Goal: Contribute content: Add original content to the website for others to see

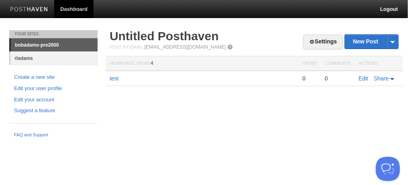
click at [37, 57] on link "rladams" at bounding box center [53, 57] width 87 height 13
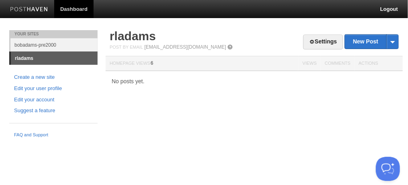
click at [76, 9] on link "Dashboard" at bounding box center [73, 9] width 39 height 18
click at [139, 82] on div "No posts yet." at bounding box center [254, 81] width 297 height 6
click at [61, 42] on link "bobadams-pre2000" at bounding box center [53, 44] width 87 height 13
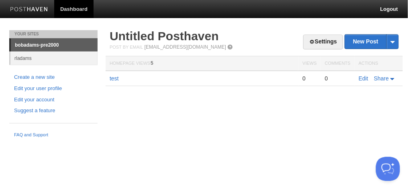
drag, startPoint x: 225, startPoint y: 40, endPoint x: 106, endPoint y: 22, distance: 119.9
click at [106, 22] on body "Dashboard Logout Your Sites bobadams-pre2000 rladams Create a new site Edit you…" at bounding box center [204, 70] width 408 height 141
click at [327, 37] on link "Settings" at bounding box center [323, 42] width 40 height 15
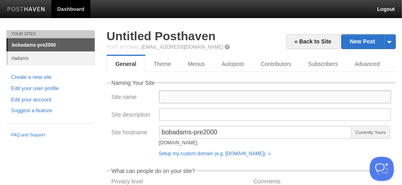
click at [184, 95] on input "Site name" at bounding box center [275, 96] width 232 height 13
click at [199, 100] on input "Site name" at bounding box center [275, 96] width 232 height 13
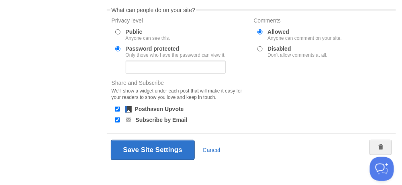
scroll to position [165, 0]
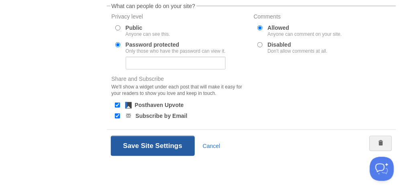
type input "Pre-2000"
click at [166, 142] on button "Save Site Settings" at bounding box center [153, 146] width 84 height 20
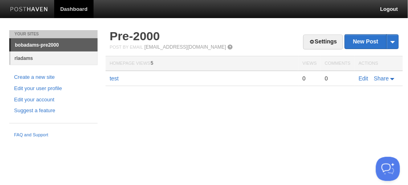
click at [31, 56] on link "rladams" at bounding box center [53, 57] width 87 height 13
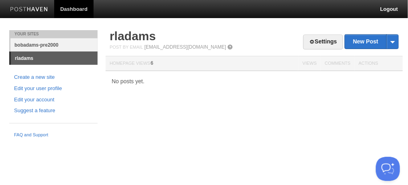
click at [41, 44] on link "bobadams-pre2000" at bounding box center [53, 44] width 87 height 13
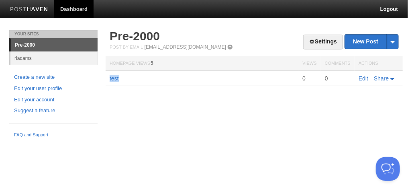
drag, startPoint x: 123, startPoint y: 75, endPoint x: 105, endPoint y: 76, distance: 18.1
click at [105, 76] on div "Settings New Post by Web by Email Pre-2000 Post by Email post@bobadams-pre2000.…" at bounding box center [254, 70] width 301 height 80
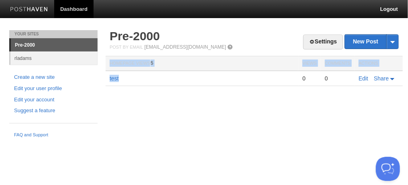
click at [156, 78] on td "test" at bounding box center [202, 78] width 193 height 15
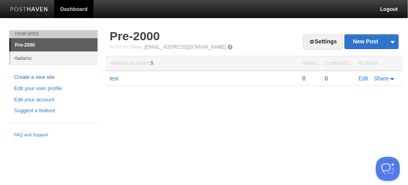
drag, startPoint x: 121, startPoint y: 73, endPoint x: 88, endPoint y: 76, distance: 33.4
click at [88, 76] on div "Your Sites Pre-2000 rladams Create a new site Edit your user profile Edit your …" at bounding box center [204, 85] width 402 height 111
click at [119, 74] on td "test" at bounding box center [202, 78] width 193 height 15
click at [117, 80] on link "test" at bounding box center [114, 78] width 9 height 6
click at [162, 74] on td "test" at bounding box center [202, 78] width 193 height 15
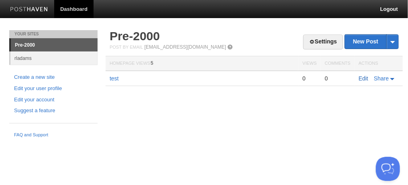
click at [366, 79] on link "Edit" at bounding box center [364, 78] width 10 height 6
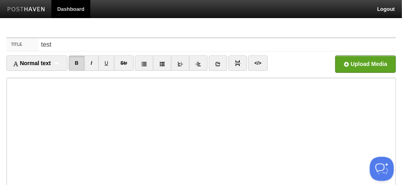
click at [21, 44] on label "Title" at bounding box center [22, 44] width 33 height 13
click at [39, 44] on input "test" at bounding box center [217, 44] width 357 height 13
drag, startPoint x: 82, startPoint y: 44, endPoint x: 18, endPoint y: 47, distance: 63.1
click at [19, 47] on div "Title test" at bounding box center [201, 44] width 390 height 13
paste input "Is that Man Over there with the Gun Aiming at You?"
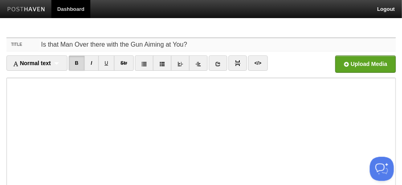
type input "Is that Man Over there with the Gun Aiming at You?"
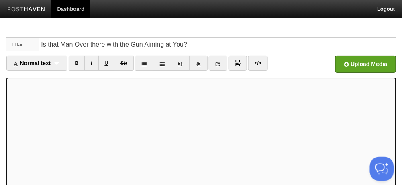
scroll to position [154, 0]
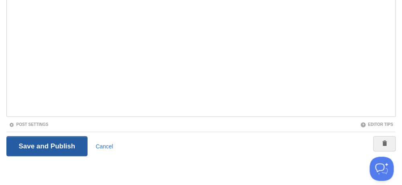
click at [60, 141] on input "Save and Publish" at bounding box center [47, 146] width 82 height 20
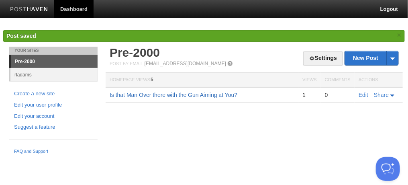
click at [193, 94] on link "Is that Man Over there with the Gun Aiming at You?" at bounding box center [174, 95] width 128 height 6
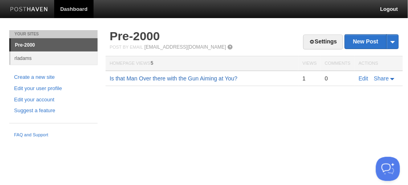
click at [153, 76] on link "Is that Man Over there with the Gun Aiming at You?" at bounding box center [174, 78] width 128 height 6
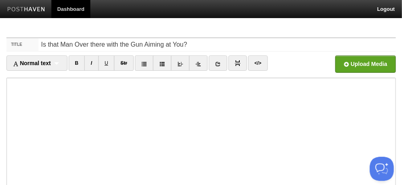
click at [317, 24] on body "Dashboard Logout Your Sites Pre-2000 rladams Create a new site Edit your user p…" at bounding box center [201, 170] width 402 height 340
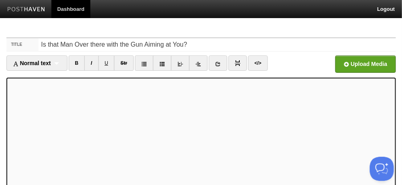
scroll to position [154, 0]
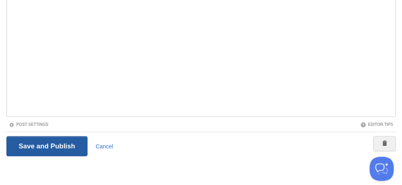
click at [44, 143] on input "Save and Publish" at bounding box center [47, 146] width 82 height 20
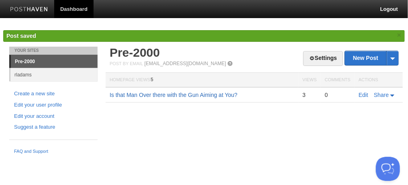
click at [186, 95] on link "Is that Man Over there with the Gun Aiming at You?" at bounding box center [174, 95] width 128 height 6
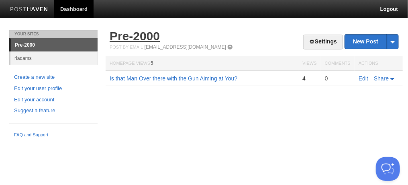
drag, startPoint x: 162, startPoint y: 36, endPoint x: 113, endPoint y: 39, distance: 49.1
click at [113, 39] on h2 "Pre-2000" at bounding box center [254, 36] width 289 height 12
click at [269, 33] on h2 "Pre-2000" at bounding box center [254, 36] width 289 height 12
click at [49, 88] on link "Edit your user profile" at bounding box center [53, 88] width 79 height 8
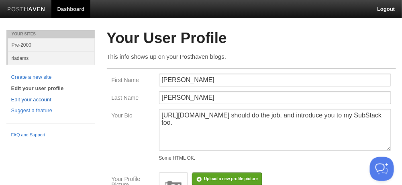
click at [40, 99] on link "Edit your account" at bounding box center [50, 100] width 79 height 8
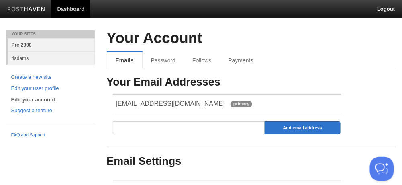
click at [24, 43] on link "Pre-2000" at bounding box center [51, 44] width 87 height 13
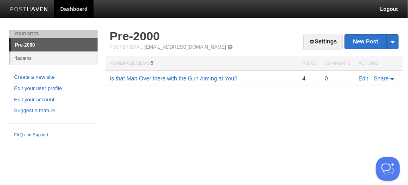
click at [67, 6] on link "Dashboard" at bounding box center [73, 9] width 39 height 18
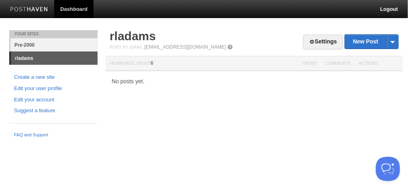
click at [37, 44] on link "Pre-2000" at bounding box center [53, 44] width 87 height 13
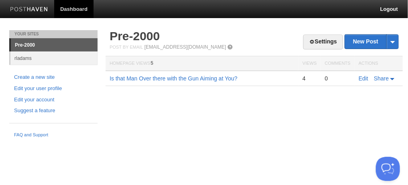
drag, startPoint x: 186, startPoint y: 38, endPoint x: 102, endPoint y: 39, distance: 84.0
click at [102, 39] on div "Your Sites Pre-2000 rladams Create a new site Edit your user profile Edit your …" at bounding box center [204, 85] width 402 height 111
click at [171, 37] on h2 "Pre-2000" at bounding box center [254, 36] width 289 height 12
drag, startPoint x: 171, startPoint y: 37, endPoint x: 150, endPoint y: 39, distance: 21.0
click at [150, 39] on h2 "Pre-2000" at bounding box center [254, 36] width 289 height 12
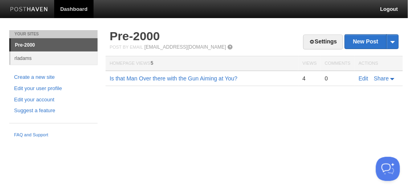
click at [139, 98] on div "Settings New Post by Web by Email Pre-2000 Post by Email post@bobadams-pre2000.…" at bounding box center [254, 70] width 301 height 80
click at [320, 41] on link "Settings" at bounding box center [323, 42] width 40 height 15
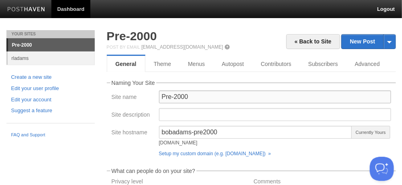
drag, startPoint x: 198, startPoint y: 97, endPoint x: 143, endPoint y: 98, distance: 54.7
click at [143, 98] on div "Site name Pre-2000" at bounding box center [251, 99] width 285 height 18
type input "In the Early Days"
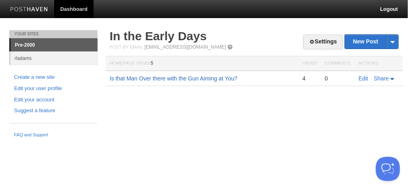
click at [154, 76] on link "Is that Man Over there with the Gun Aiming at You?" at bounding box center [174, 78] width 128 height 6
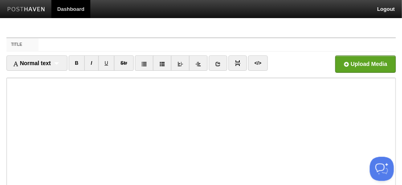
click at [77, 6] on link "Dashboard" at bounding box center [70, 9] width 39 height 18
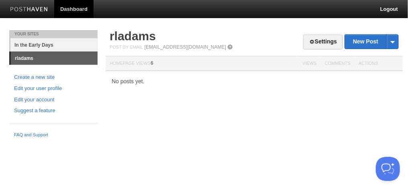
click at [60, 42] on link "In the Early Days" at bounding box center [53, 44] width 87 height 13
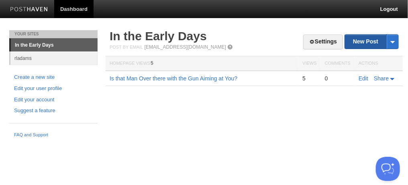
click at [368, 40] on link "New Post" at bounding box center [371, 42] width 53 height 14
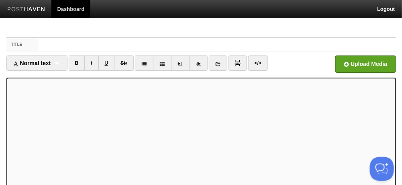
click at [21, 38] on label "Title" at bounding box center [22, 44] width 33 height 13
click at [39, 38] on input "Title" at bounding box center [217, 44] width 357 height 13
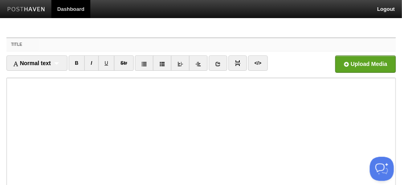
paste input "Two wet dreams and a nightmare"
type input "Two wet dreams and a nightmare"
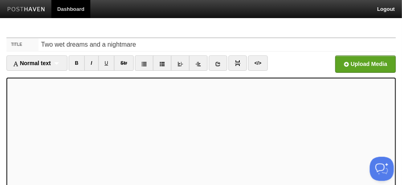
click at [209, 17] on nav "Dashboard Logout" at bounding box center [201, 9] width 402 height 18
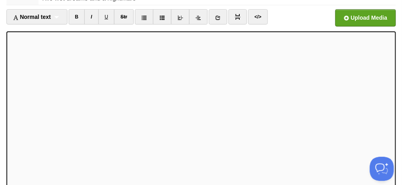
scroll to position [154, 0]
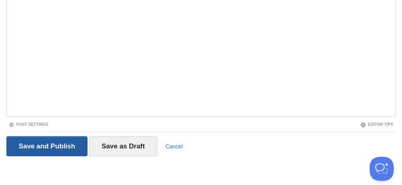
click at [60, 141] on input "Save and Publish" at bounding box center [47, 146] width 82 height 20
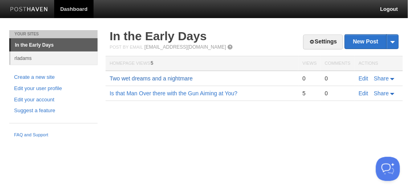
click at [184, 76] on link "Two wet dreams and a nightmare" at bounding box center [151, 78] width 83 height 6
click at [367, 39] on link "New Post" at bounding box center [371, 42] width 53 height 14
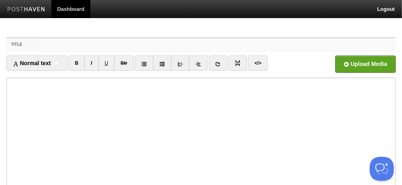
click at [62, 44] on input "Title" at bounding box center [217, 44] width 357 height 13
paste input "Looking forward with more than fear"
type input "Looking forward with more than fear"
click at [228, 74] on div "Normal text Normal text Heading 1 Heading 2 Heading 3 B I U Str × </>" at bounding box center [201, 66] width 390 height 22
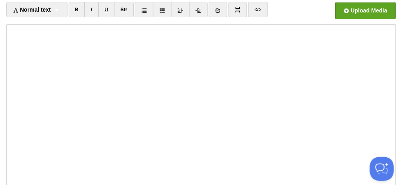
scroll to position [154, 0]
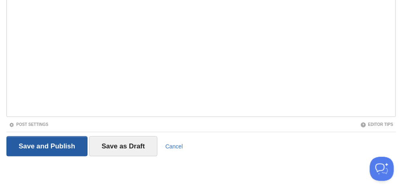
click at [56, 145] on input "Save and Publish" at bounding box center [47, 146] width 82 height 20
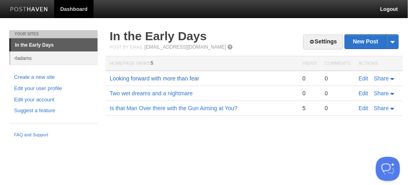
click at [161, 78] on link "Looking forward with more than fear" at bounding box center [155, 78] width 90 height 6
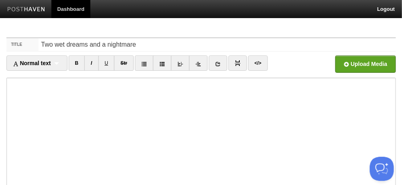
click at [69, 10] on link "Dashboard" at bounding box center [70, 9] width 39 height 18
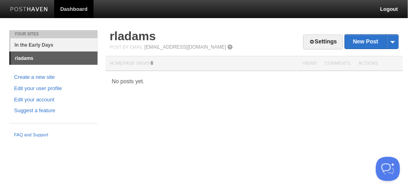
click at [55, 45] on link "In the Early Days" at bounding box center [53, 44] width 87 height 13
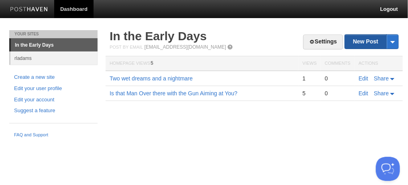
click at [372, 41] on link "New Post" at bounding box center [371, 42] width 53 height 14
